Goal: Information Seeking & Learning: Learn about a topic

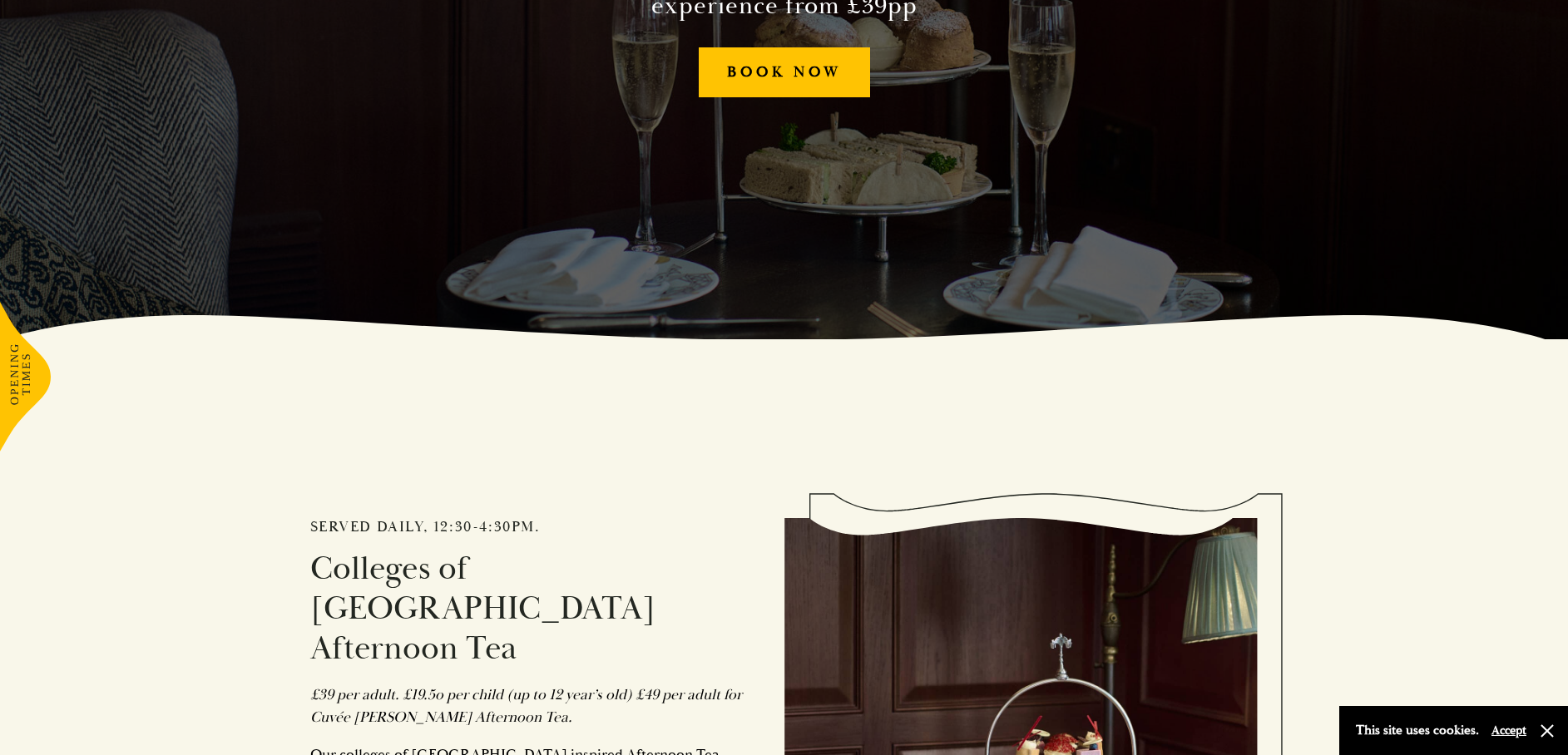
scroll to position [915, 0]
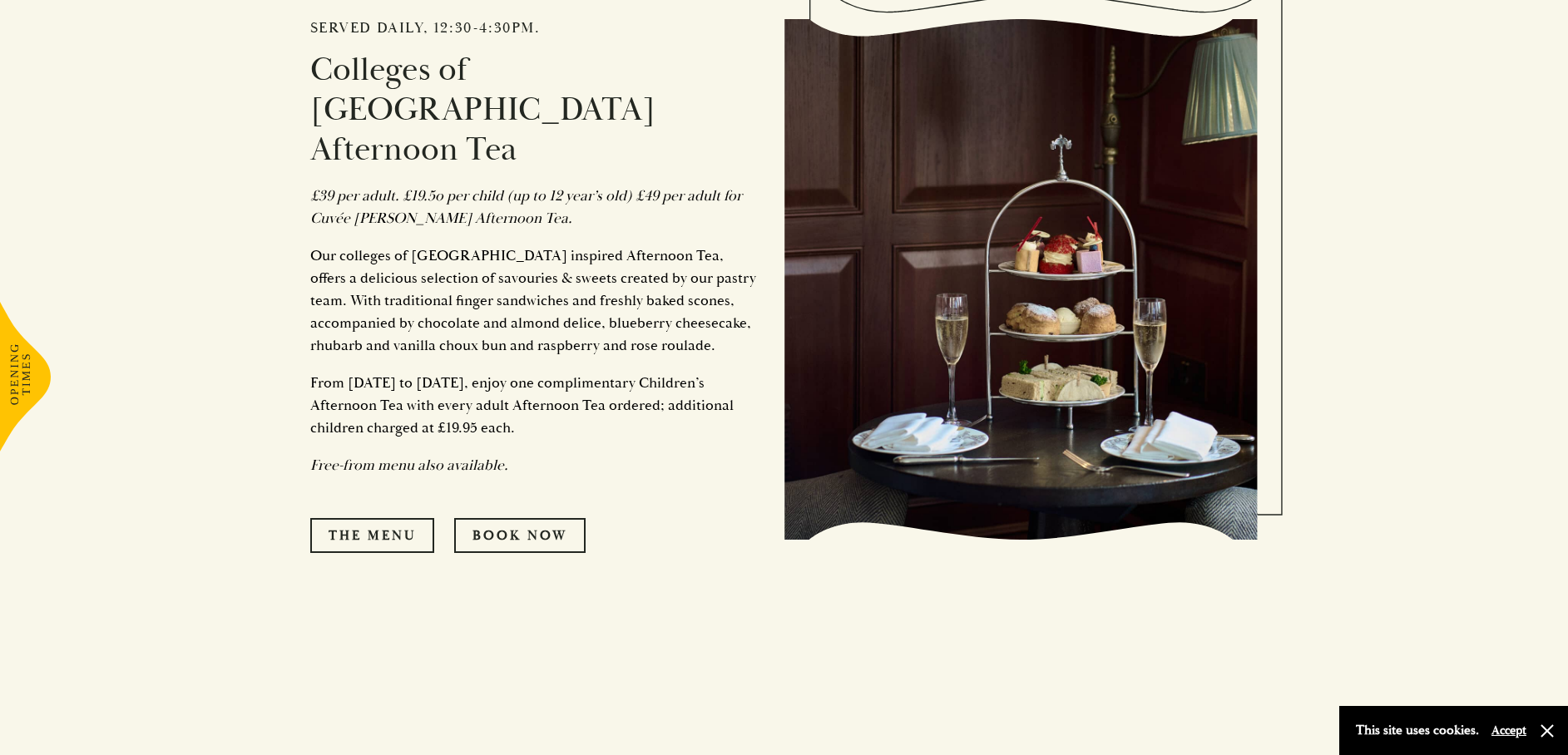
click at [419, 245] on p "Our colleges of Cambridge inspired Afternoon Tea, offers a delicious selection …" at bounding box center [535, 301] width 450 height 113
click at [504, 372] on p "From 1st July to 31st August, enjoy one complimentary Children’s Afternoon Tea …" at bounding box center [535, 405] width 450 height 68
click at [405, 518] on link "The Menu" at bounding box center [372, 536] width 124 height 35
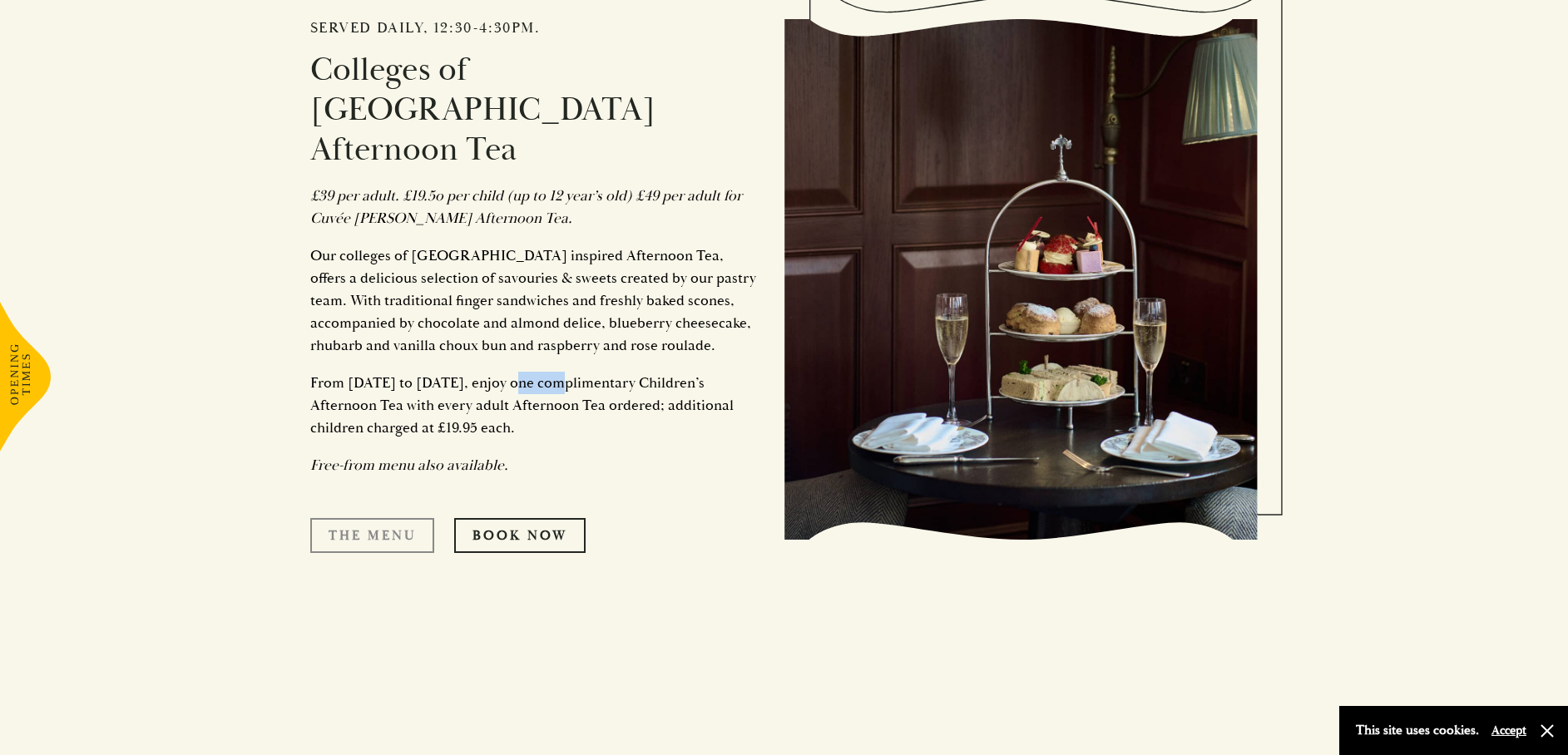
click at [385, 518] on link "The Menu" at bounding box center [372, 536] width 124 height 35
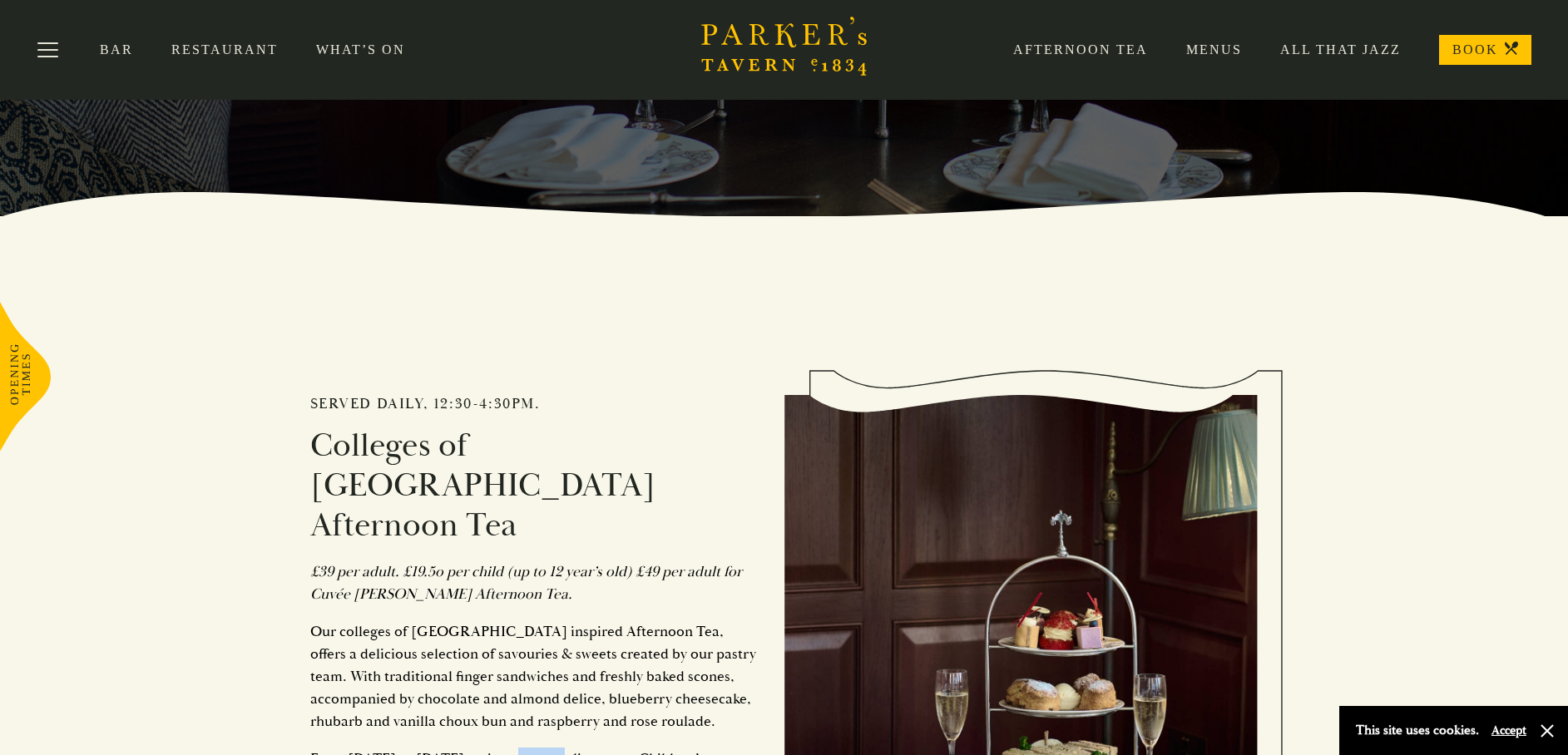
scroll to position [0, 0]
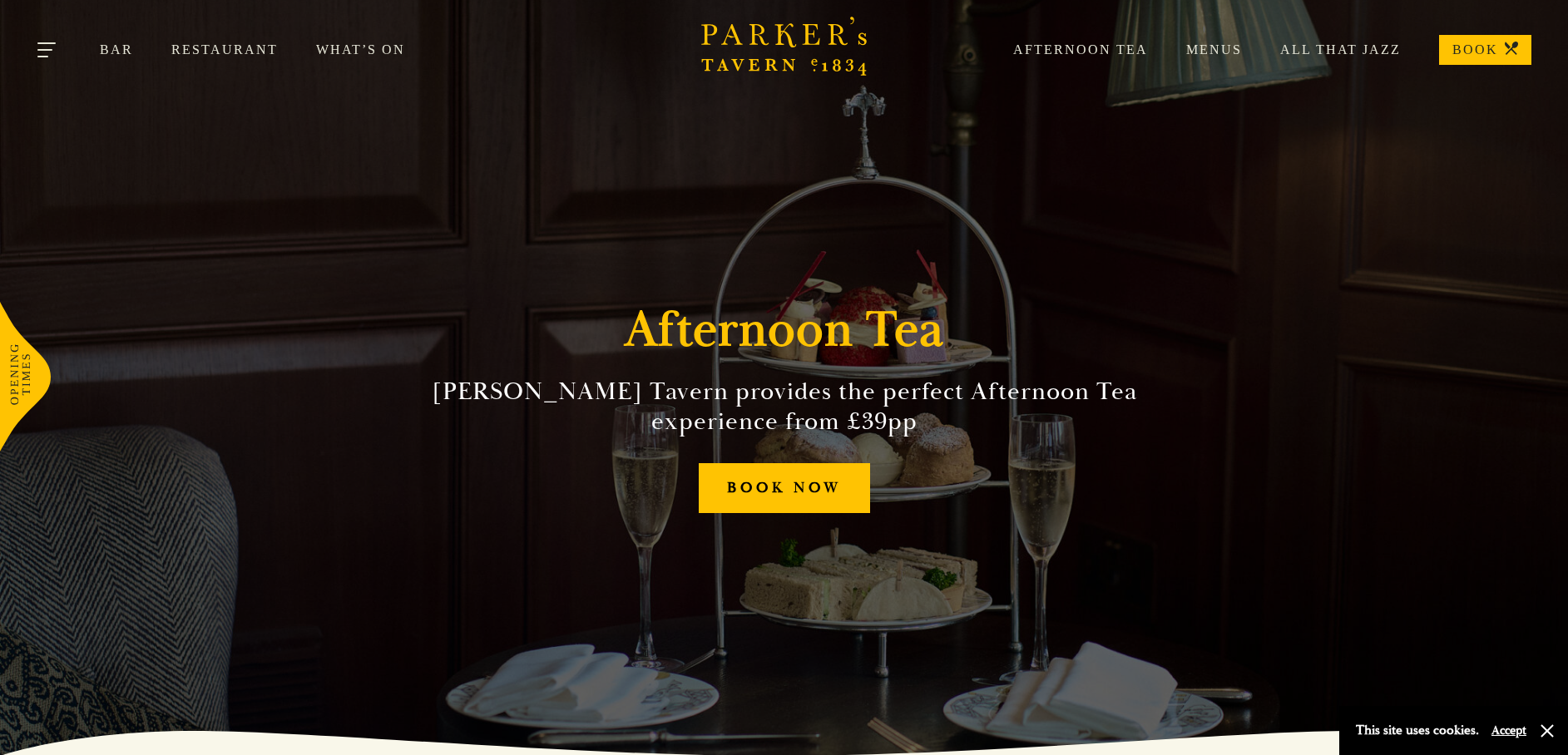
click at [34, 37] on button "Toggle navigation" at bounding box center [48, 53] width 71 height 71
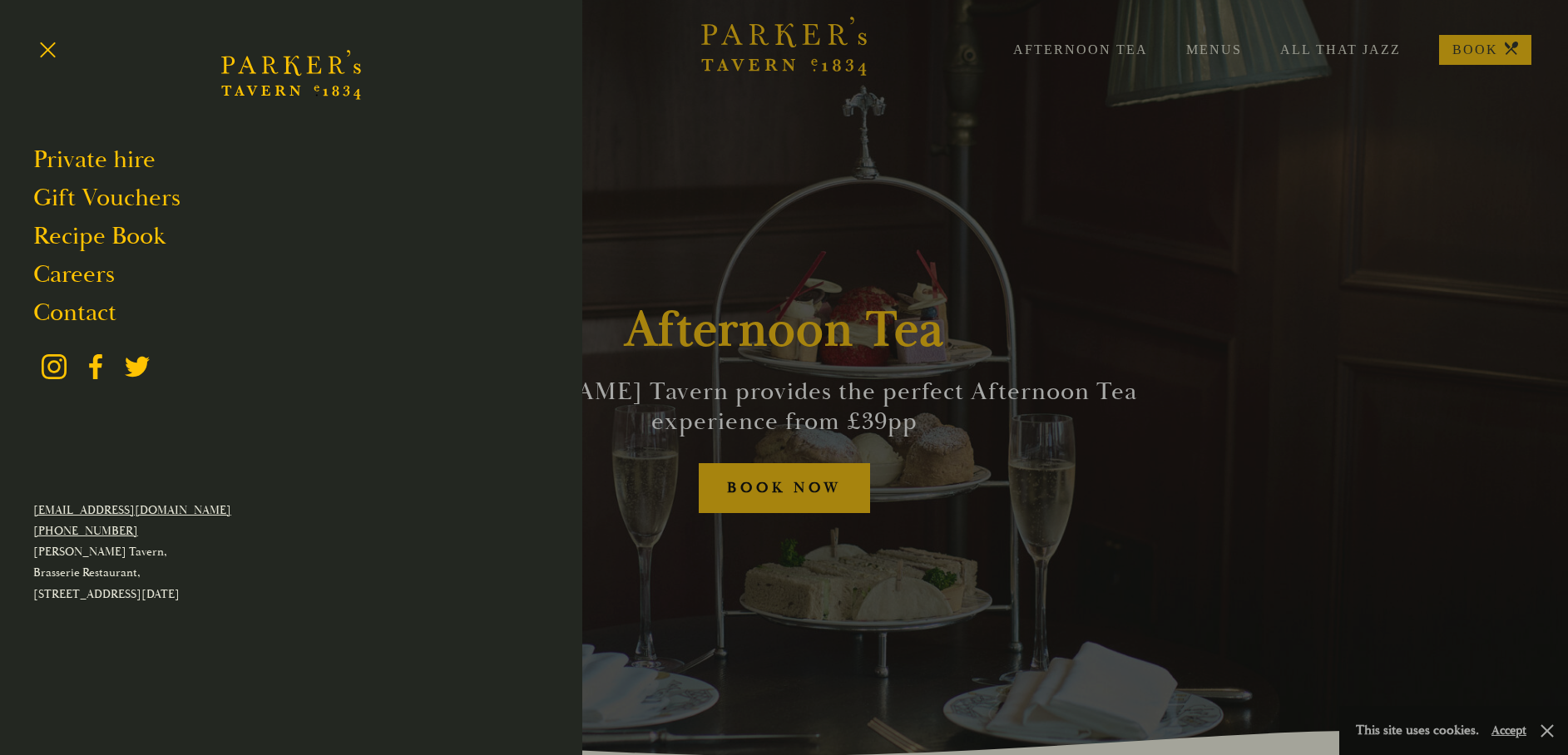
click at [1232, 250] on div at bounding box center [784, 377] width 1568 height 755
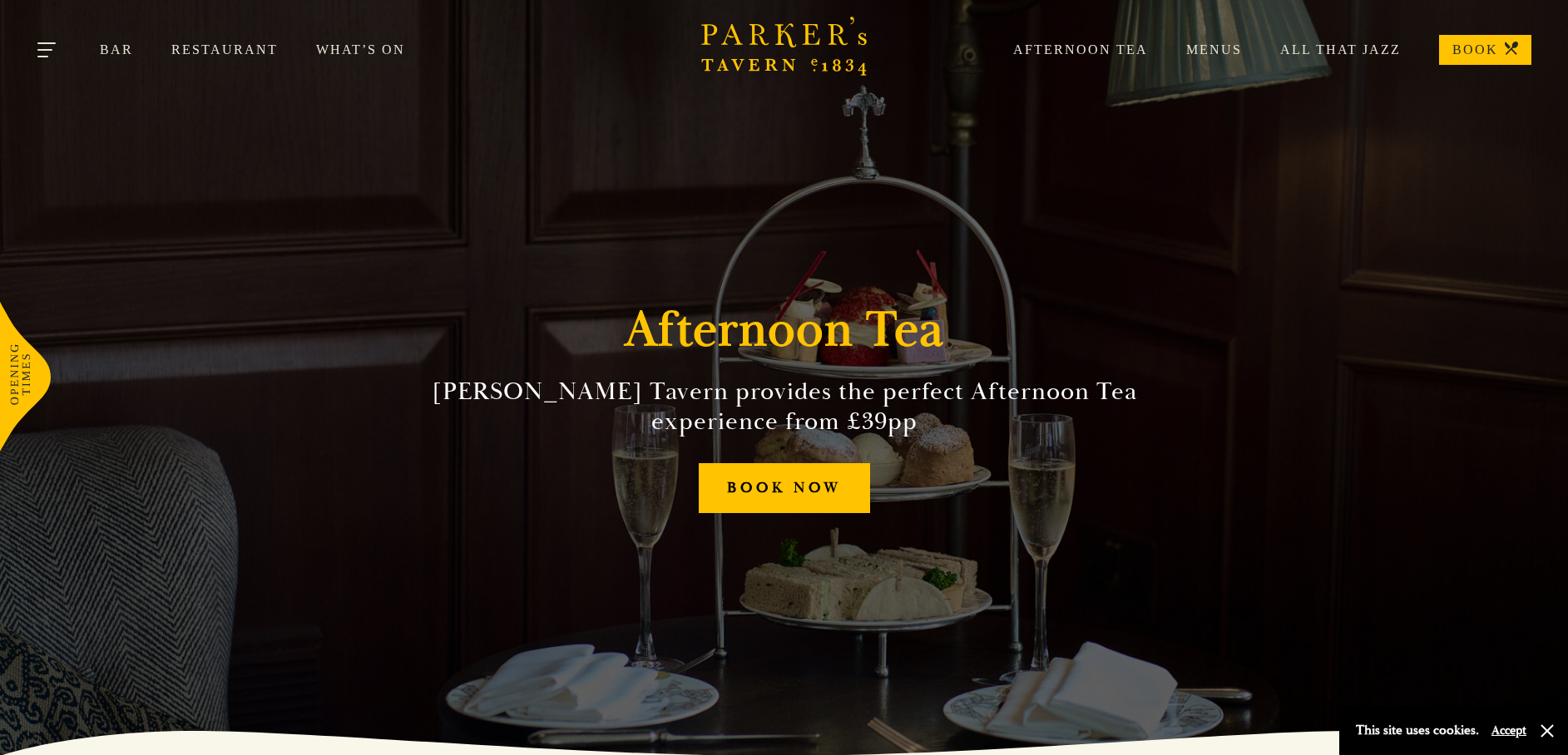
click at [37, 49] on button "Toggle navigation" at bounding box center [48, 53] width 71 height 71
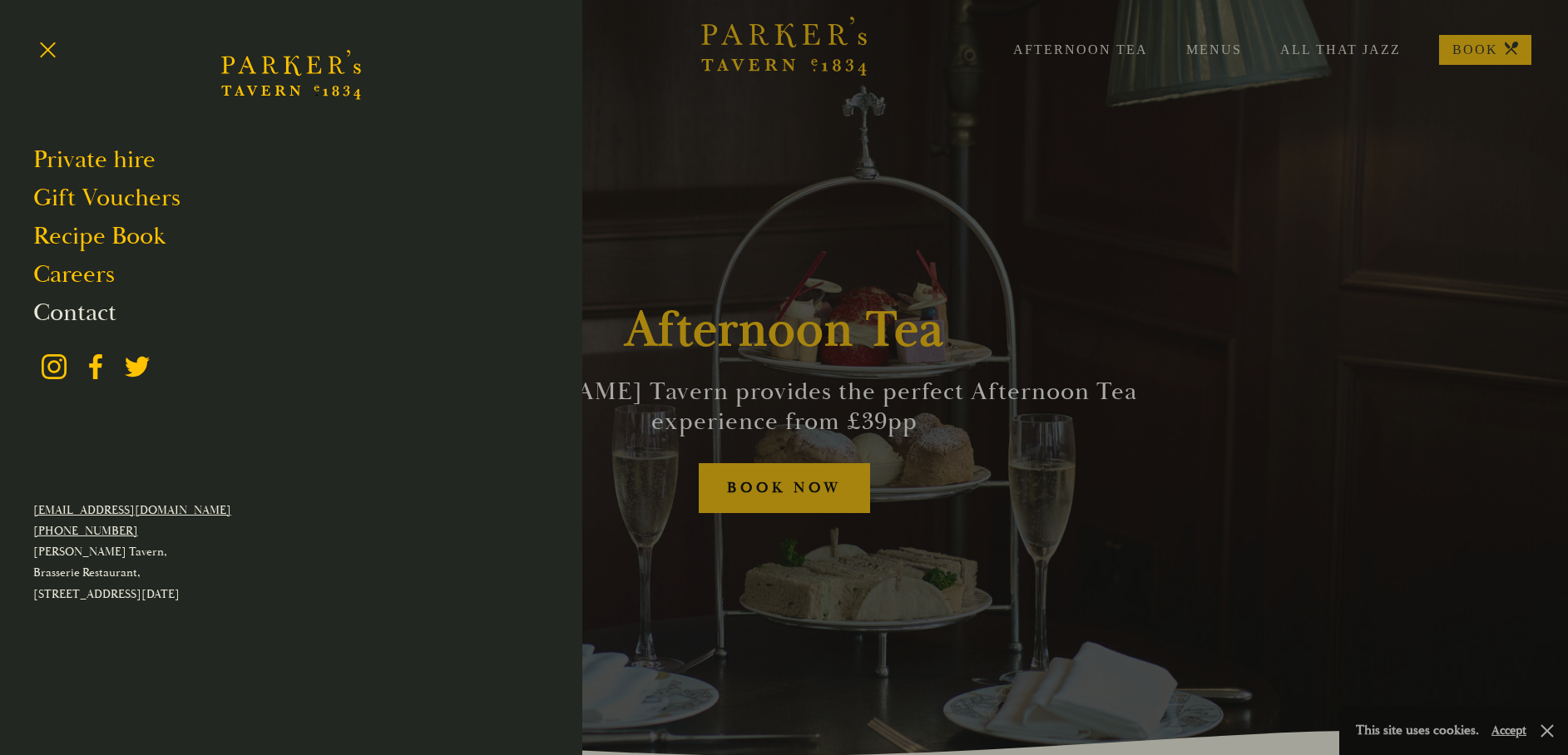
click at [91, 312] on link "Contact" at bounding box center [74, 312] width 83 height 31
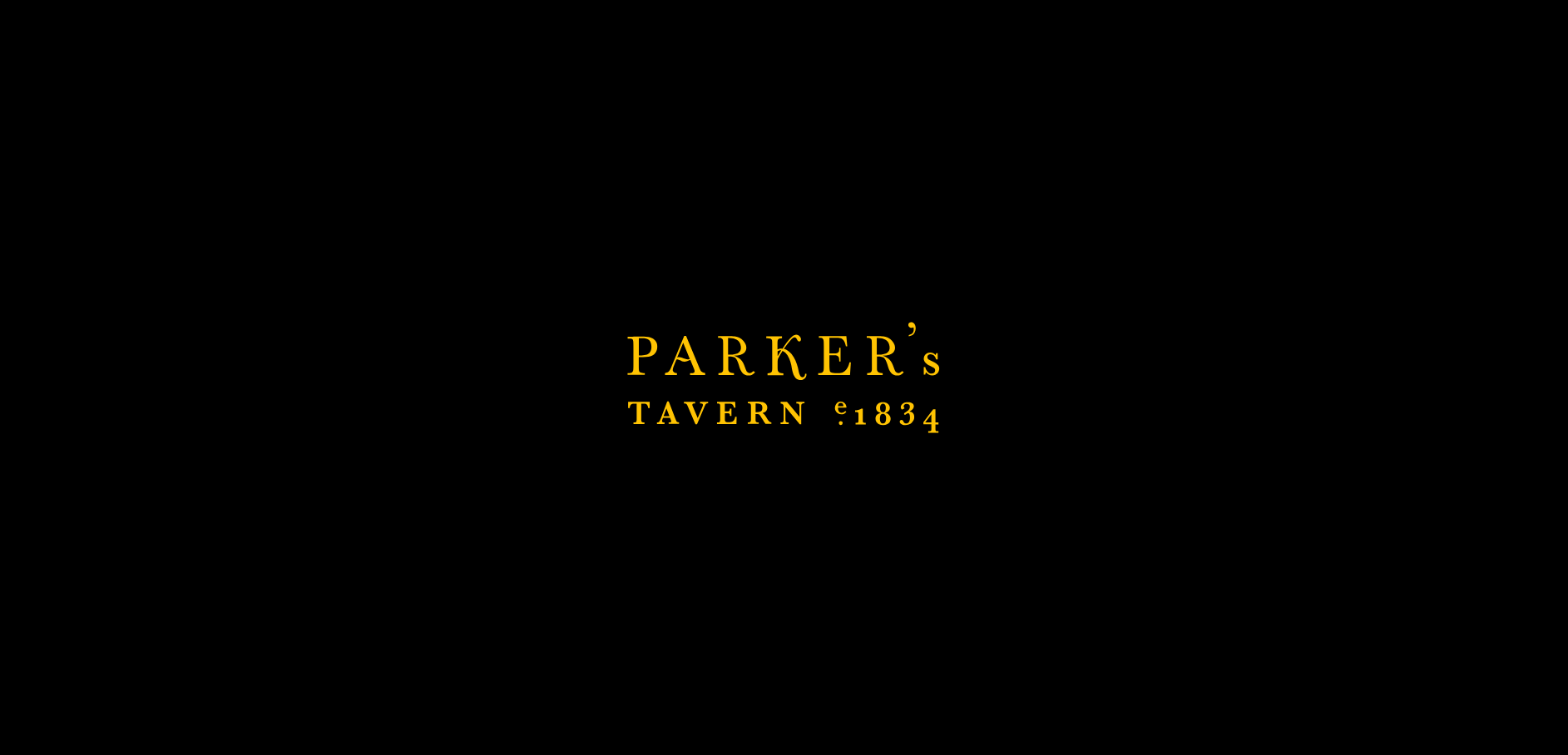
scroll to position [505, 0]
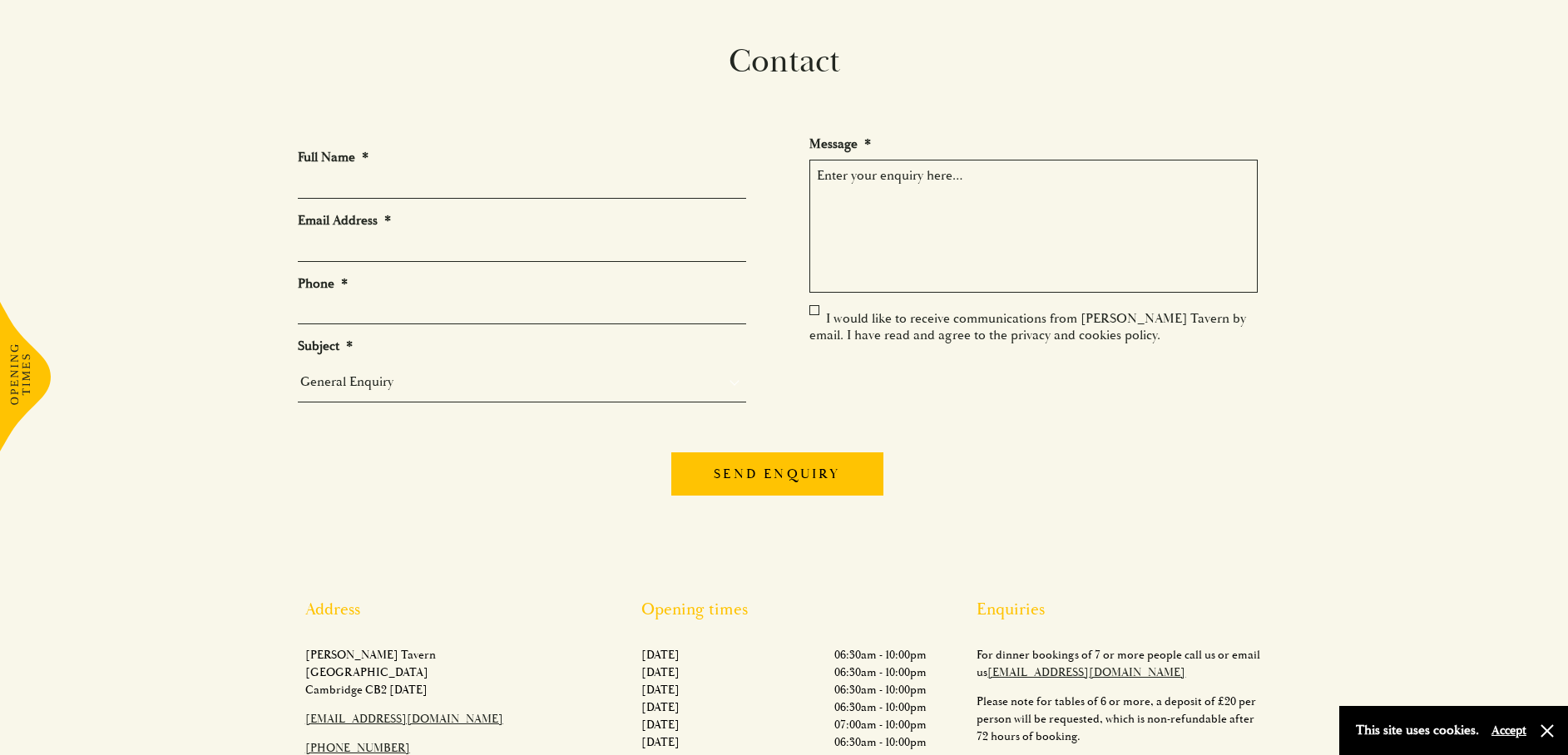
scroll to position [250, 0]
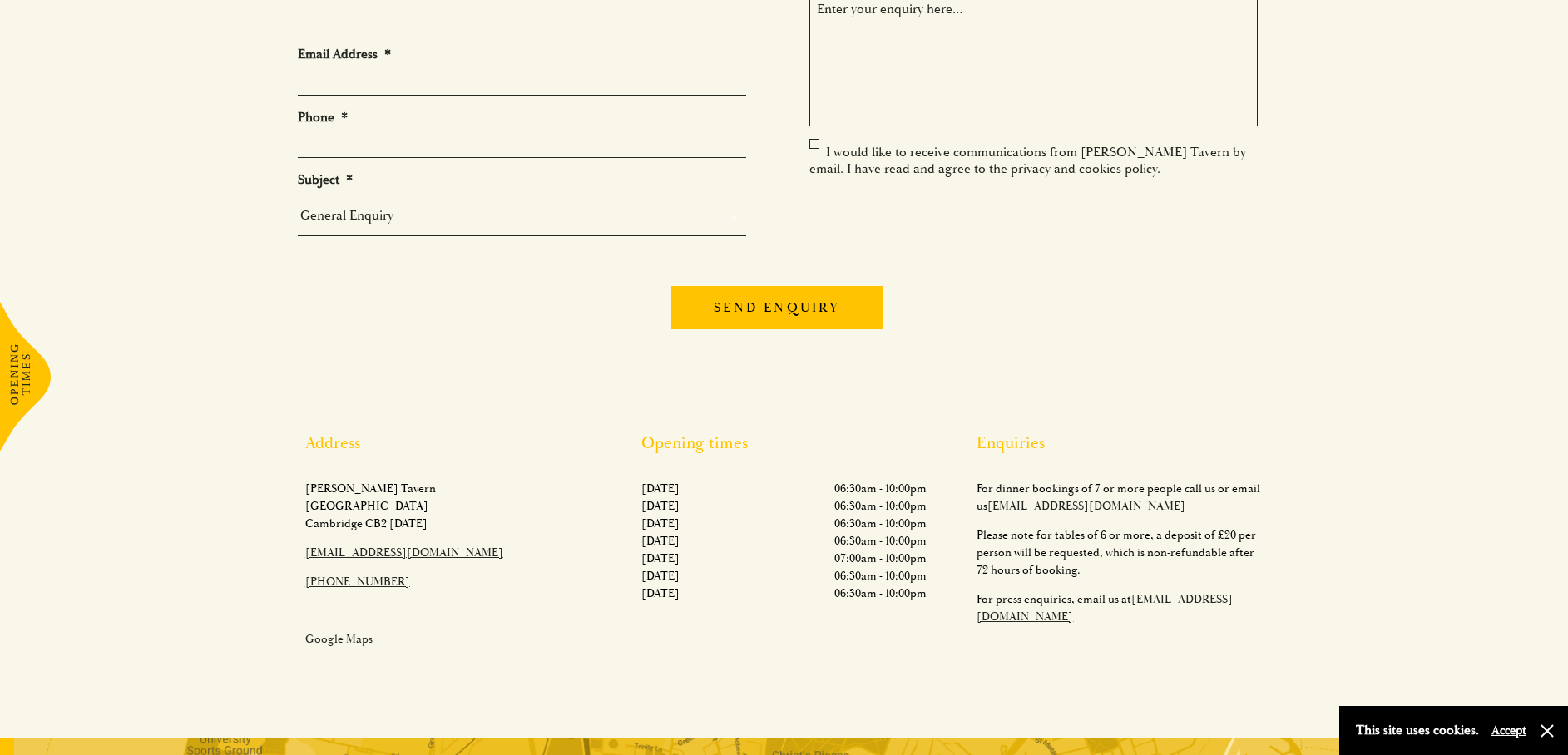
click at [1004, 544] on p "Please note for tables of 6 or more, a deposit of £20 per person will be reques…" at bounding box center [1119, 552] width 286 height 52
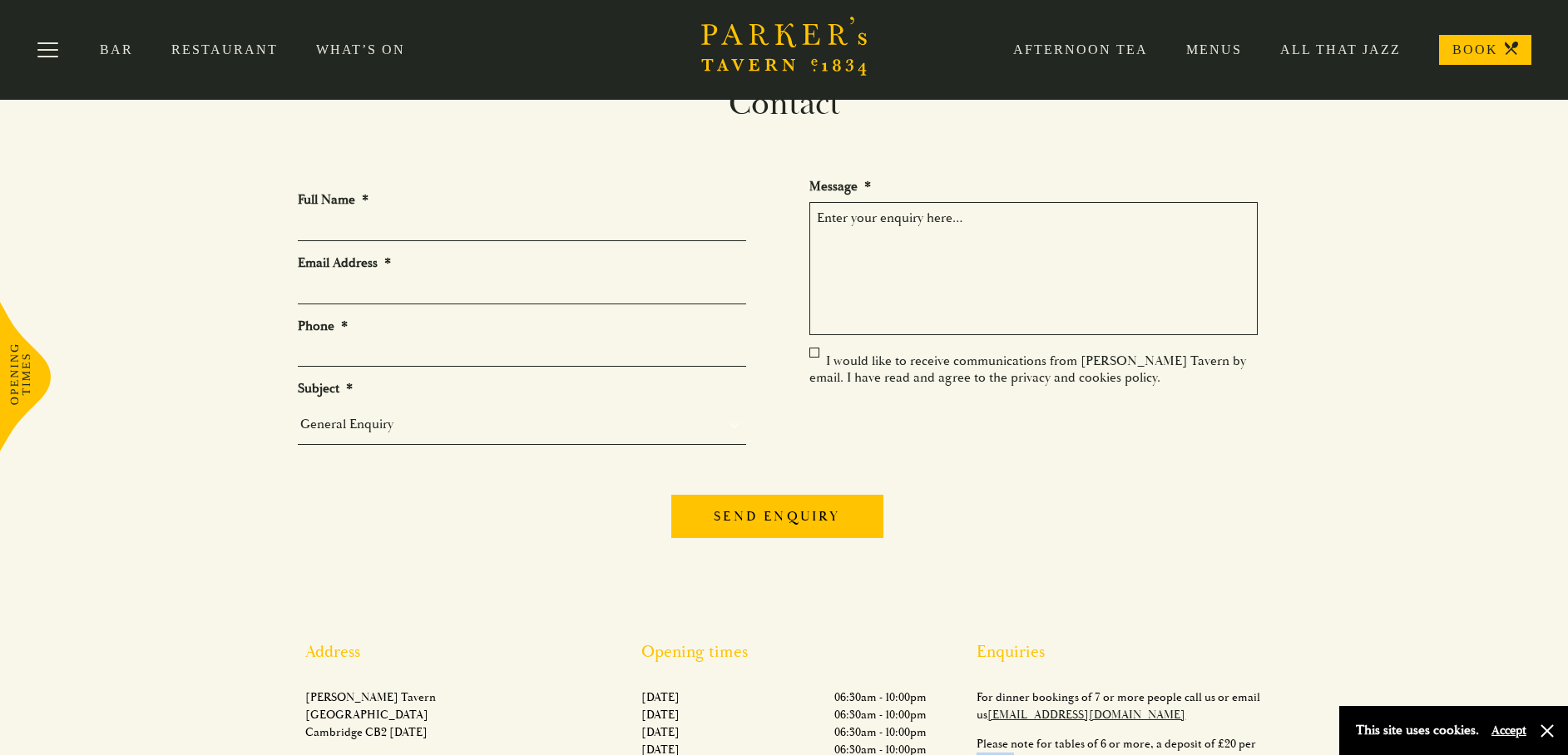
scroll to position [0, 0]
